Goal: Task Accomplishment & Management: Manage account settings

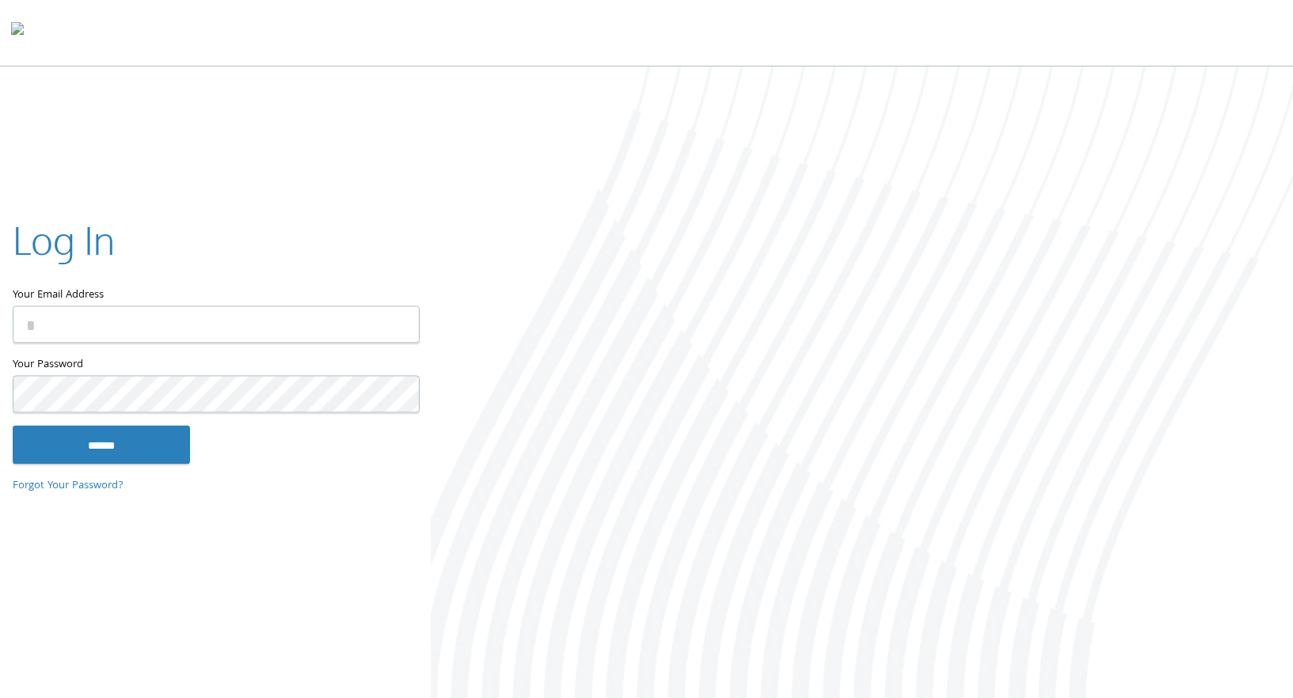
type input "**********"
click at [99, 446] on input "******" at bounding box center [101, 445] width 177 height 38
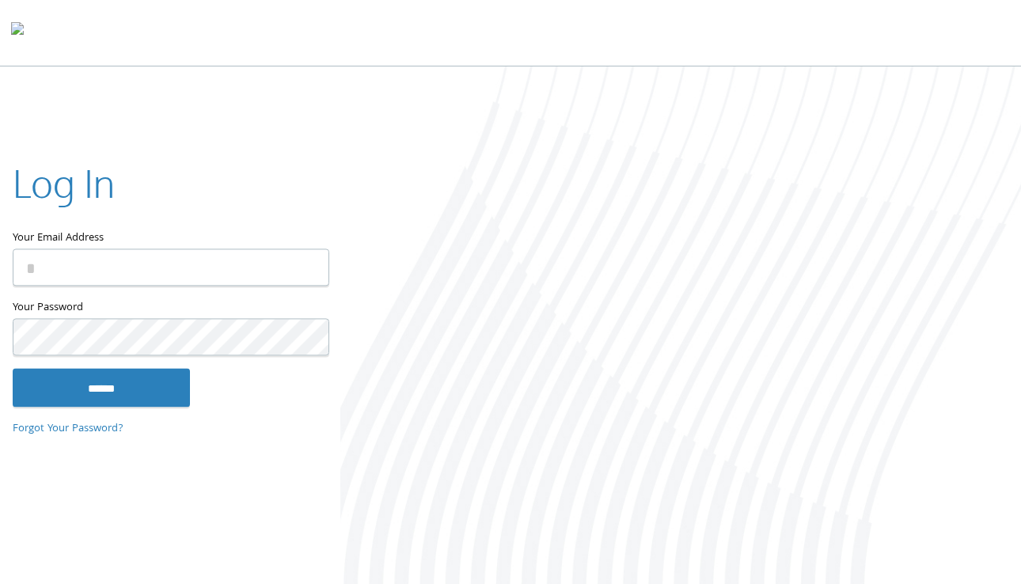
type input "**********"
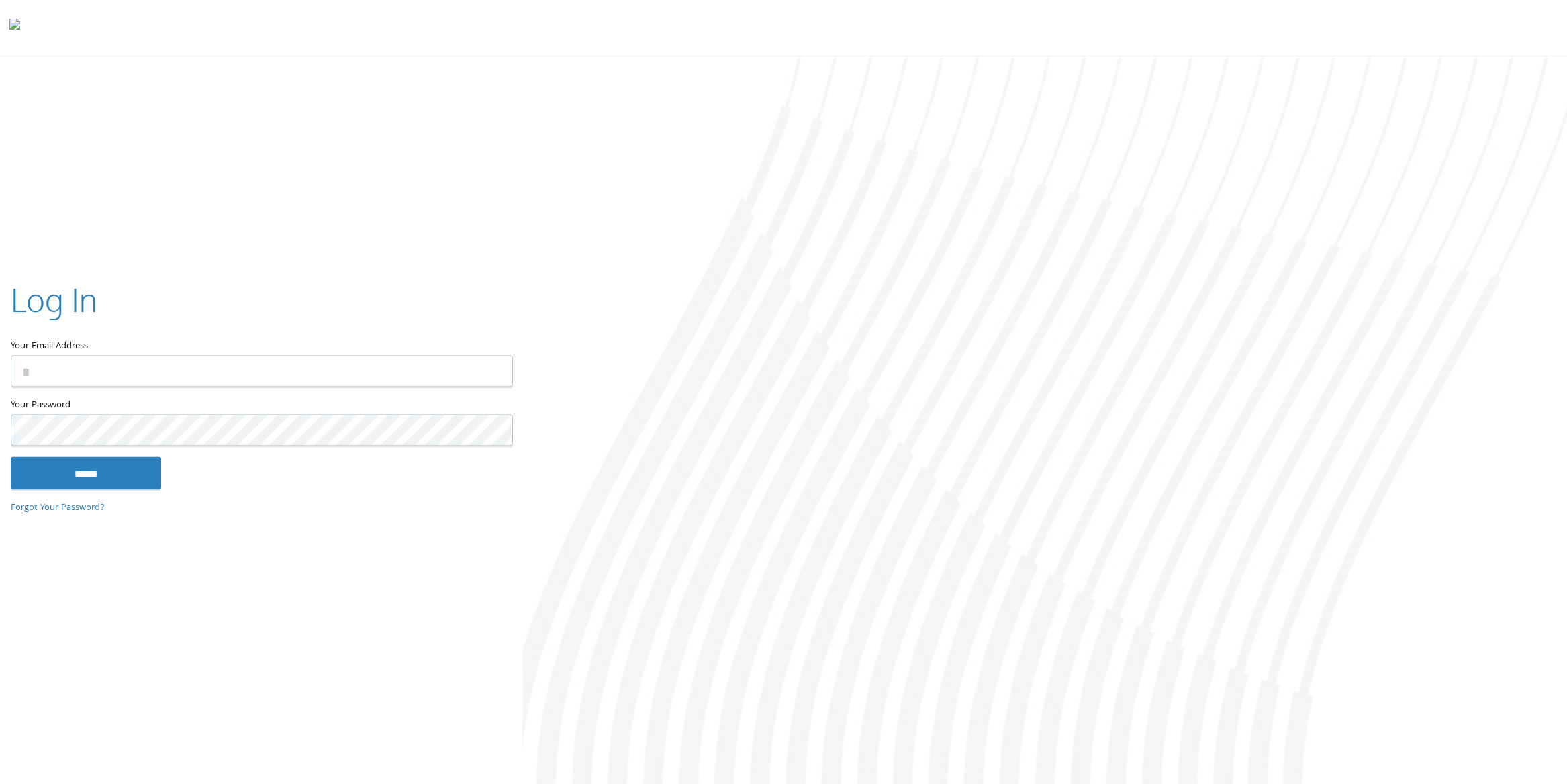
type input "**********"
